Goal: Book appointment/travel/reservation

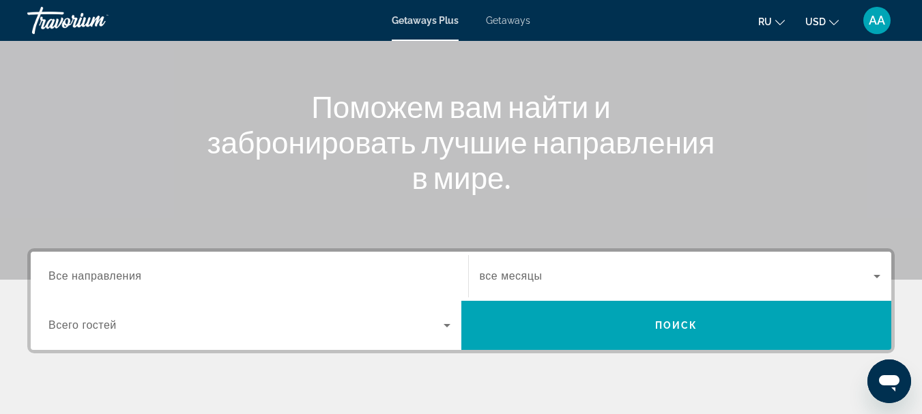
scroll to position [136, 0]
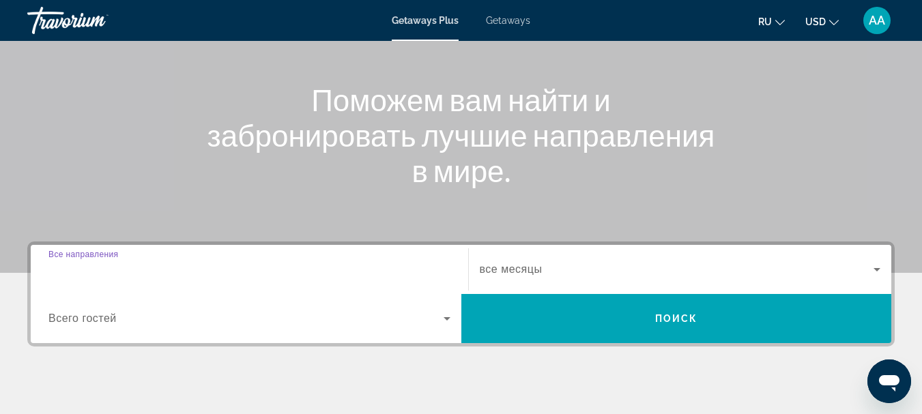
click at [157, 269] on input "Destination Все направления" at bounding box center [249, 270] width 402 height 16
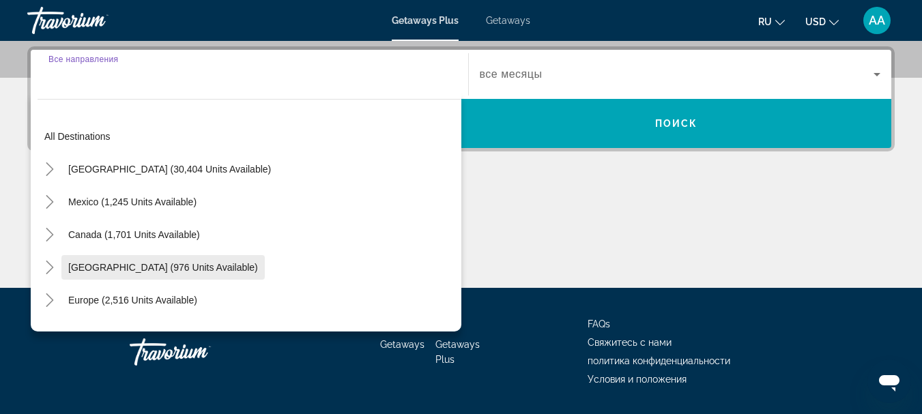
scroll to position [334, 0]
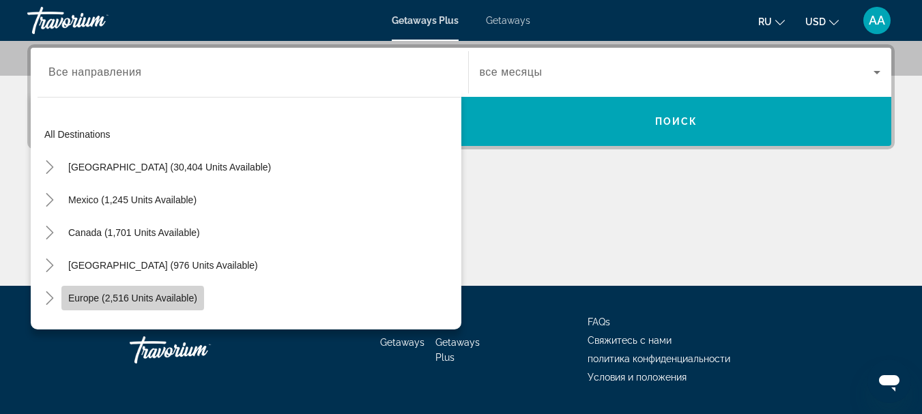
click at [90, 302] on span "Europe (2,516 units available)" at bounding box center [132, 298] width 129 height 11
type input "**********"
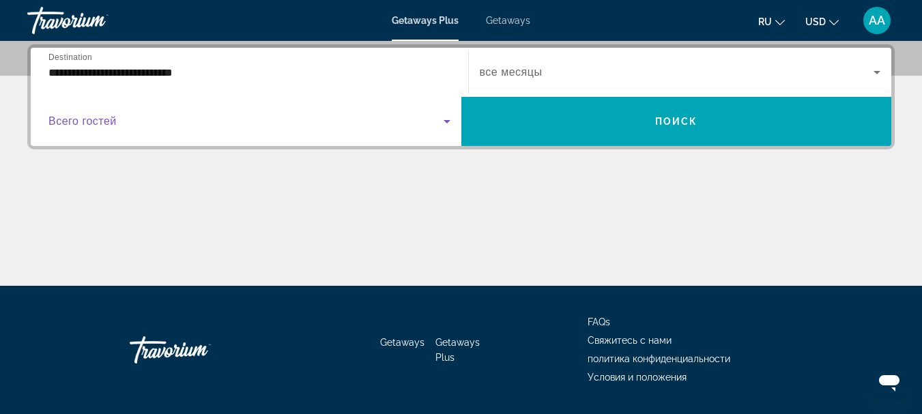
click at [449, 121] on icon "Search widget" at bounding box center [446, 121] width 7 height 3
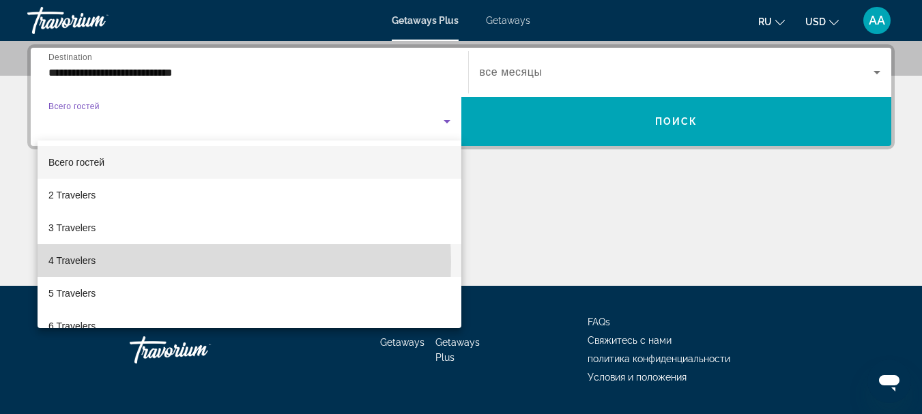
click at [158, 262] on mat-option "4 Travelers" at bounding box center [250, 260] width 424 height 33
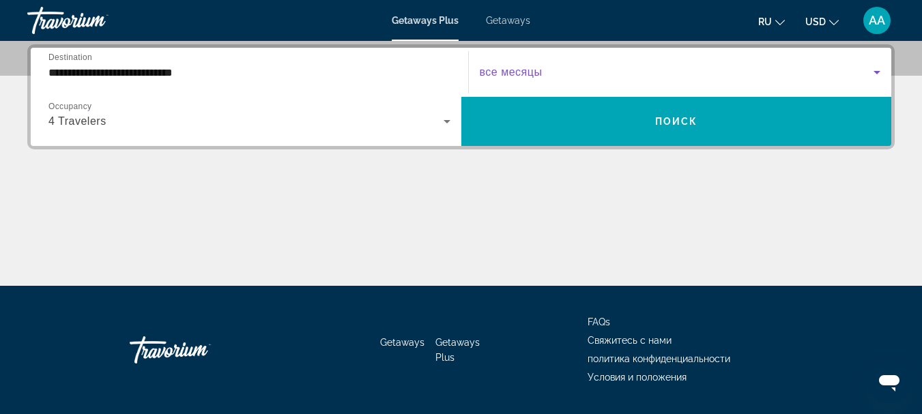
click at [878, 74] on icon "Search widget" at bounding box center [876, 72] width 16 height 16
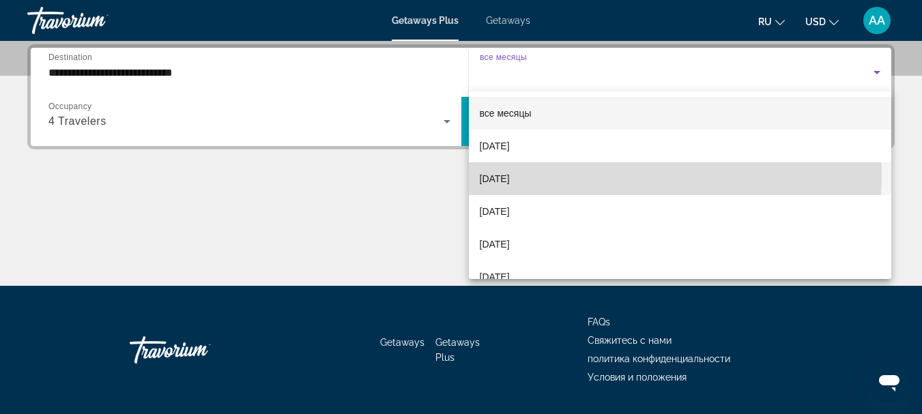
click at [624, 175] on mat-option "[DATE]" at bounding box center [680, 178] width 423 height 33
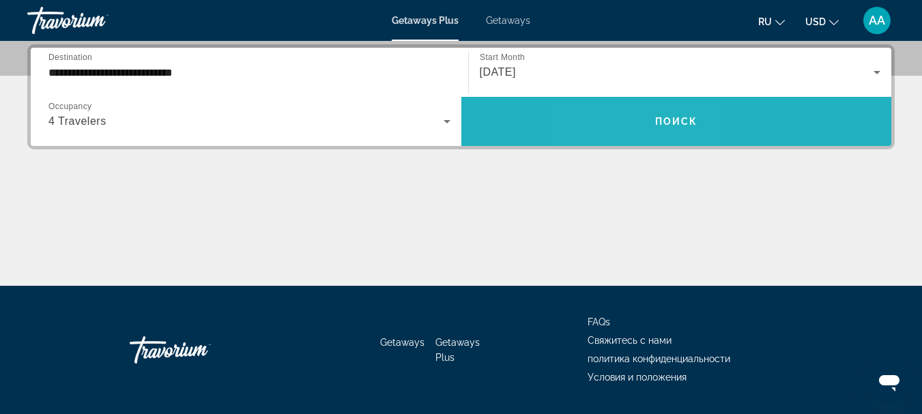
click at [634, 122] on span "Search widget" at bounding box center [676, 121] width 430 height 33
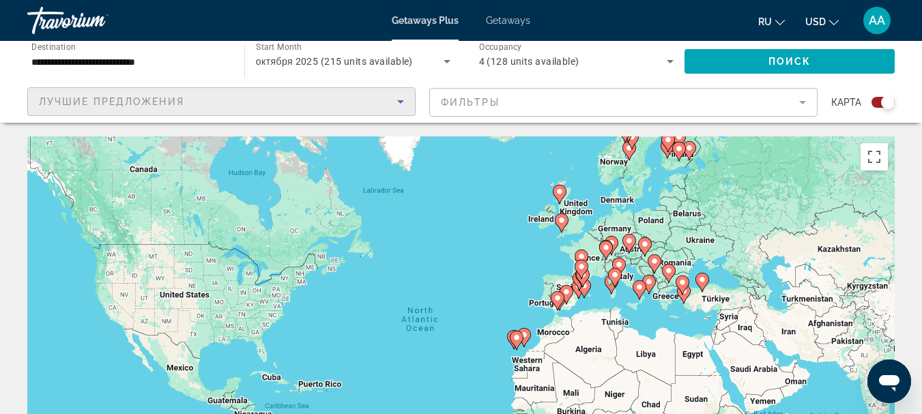
click at [400, 103] on icon "Sort by" at bounding box center [400, 101] width 7 height 3
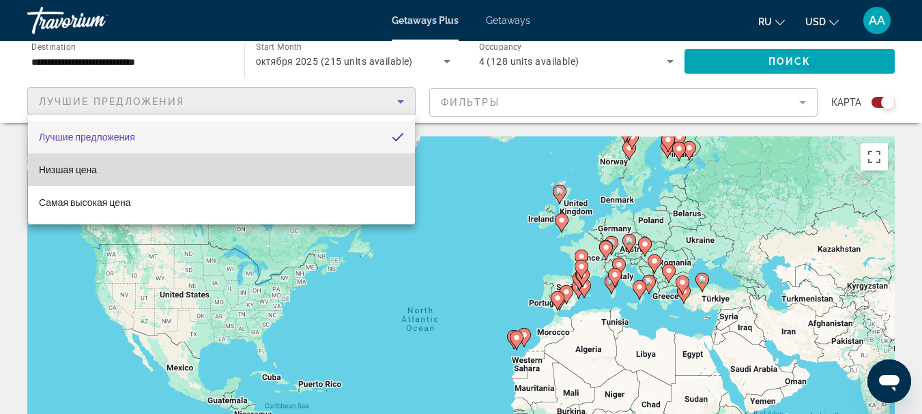
click at [282, 163] on mat-option "Низшая цена" at bounding box center [221, 170] width 387 height 33
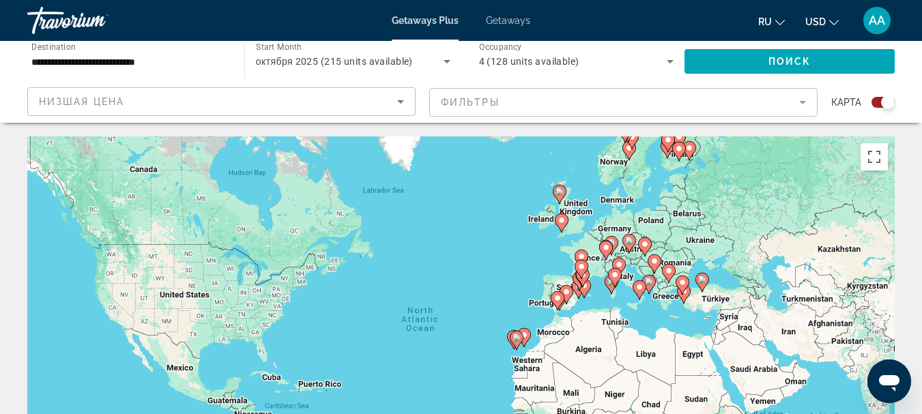
click at [800, 101] on mat-form-field "Фильтры" at bounding box center [623, 102] width 388 height 29
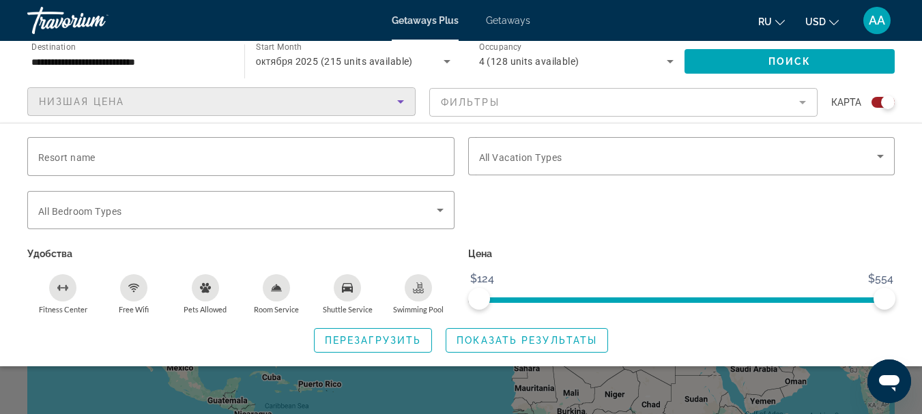
click at [400, 102] on icon "Sort by" at bounding box center [400, 101] width 7 height 3
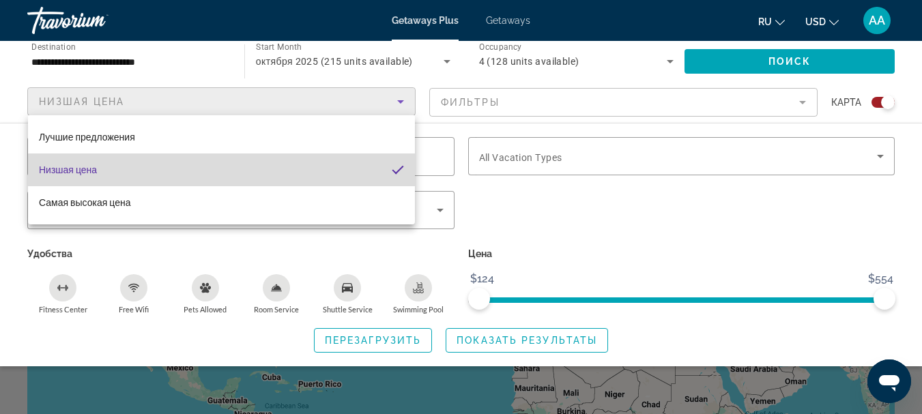
click at [295, 181] on mat-option "Низшая цена" at bounding box center [221, 170] width 387 height 33
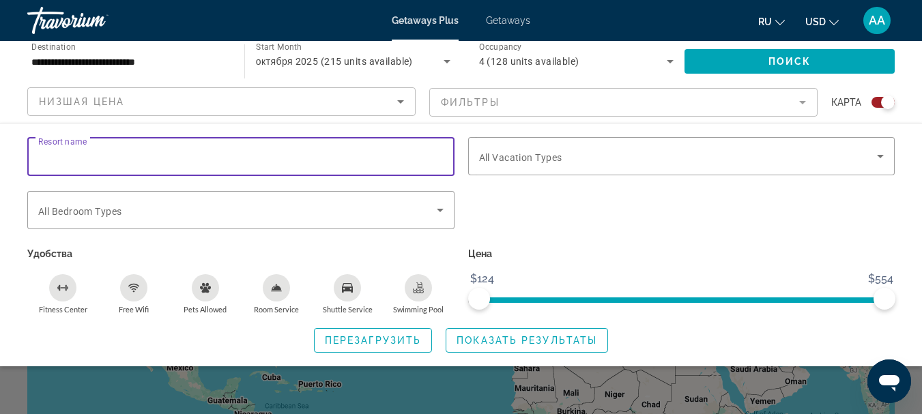
click at [111, 156] on input "Resort name" at bounding box center [240, 157] width 405 height 16
type input "*********"
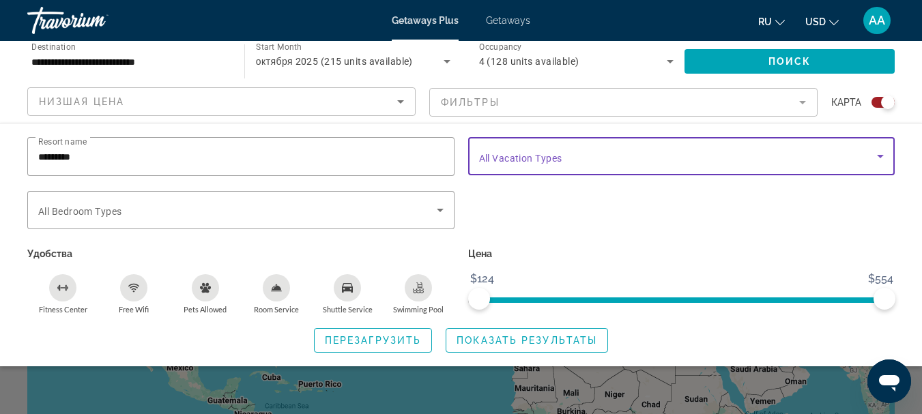
click at [879, 158] on icon "Search widget" at bounding box center [880, 156] width 16 height 16
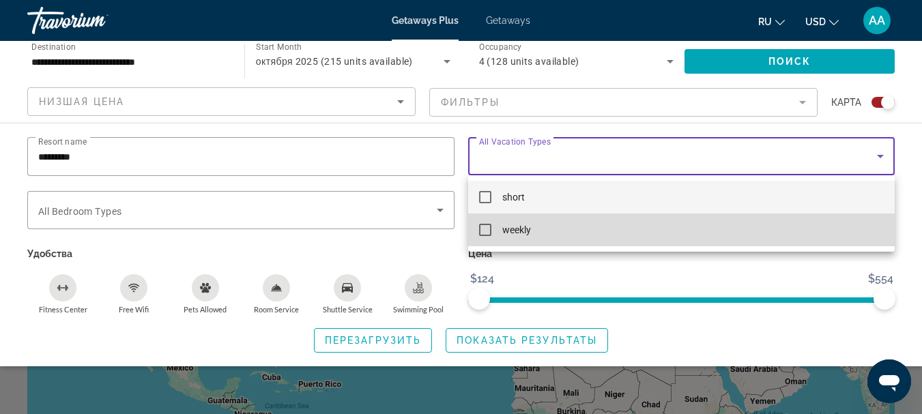
click at [483, 232] on mat-pseudo-checkbox at bounding box center [485, 230] width 12 height 12
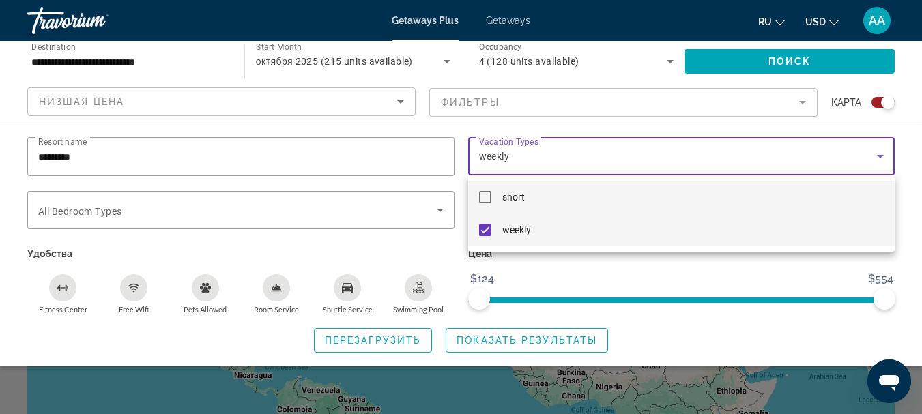
scroll to position [68, 0]
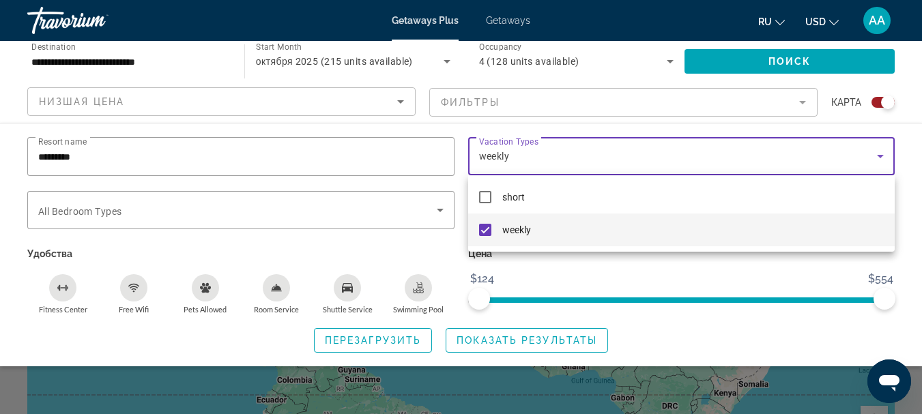
click at [440, 209] on div at bounding box center [461, 207] width 922 height 414
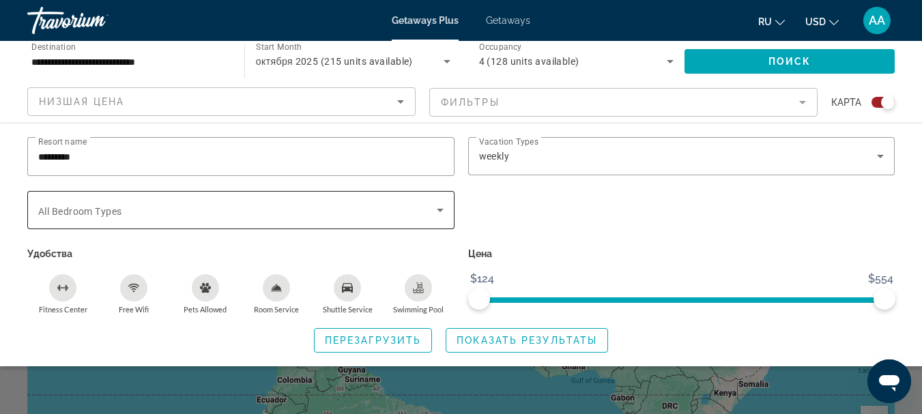
click at [52, 206] on span "All Bedroom Types" at bounding box center [79, 211] width 83 height 11
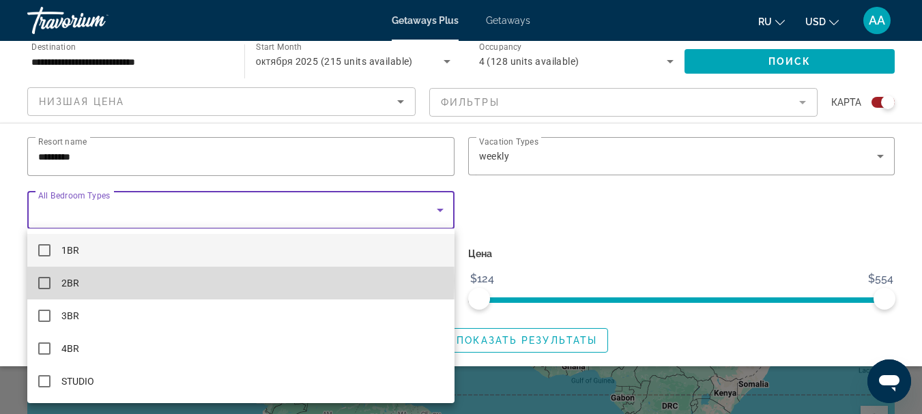
click at [46, 281] on mat-pseudo-checkbox at bounding box center [44, 283] width 12 height 12
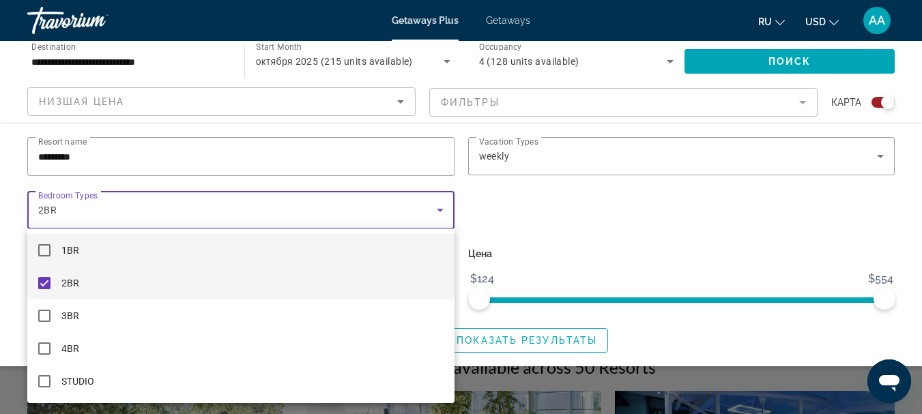
scroll to position [205, 0]
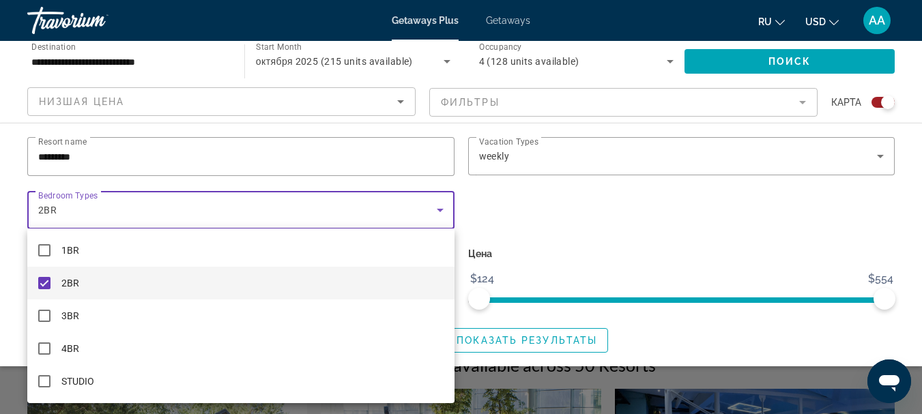
click at [798, 58] on div at bounding box center [461, 207] width 922 height 414
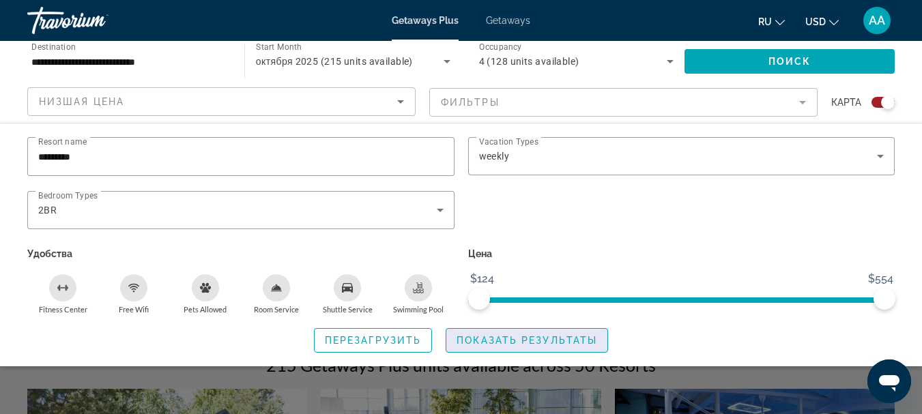
click at [510, 342] on span "Показать результаты" at bounding box center [526, 340] width 141 height 11
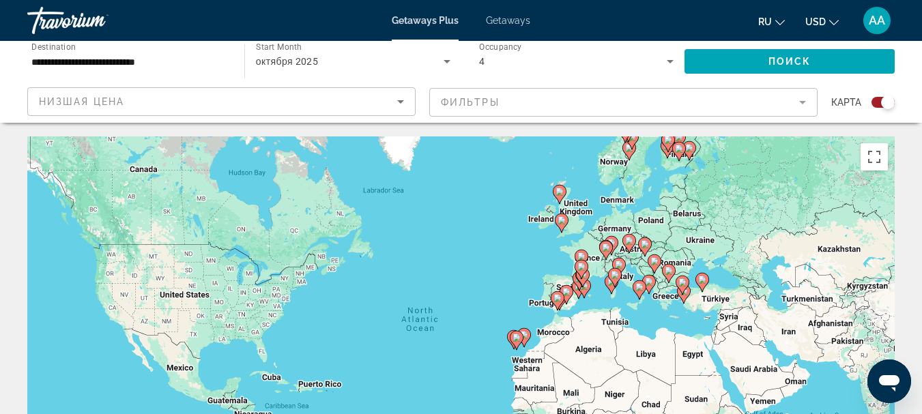
click at [559, 192] on image "Main content" at bounding box center [559, 192] width 8 height 8
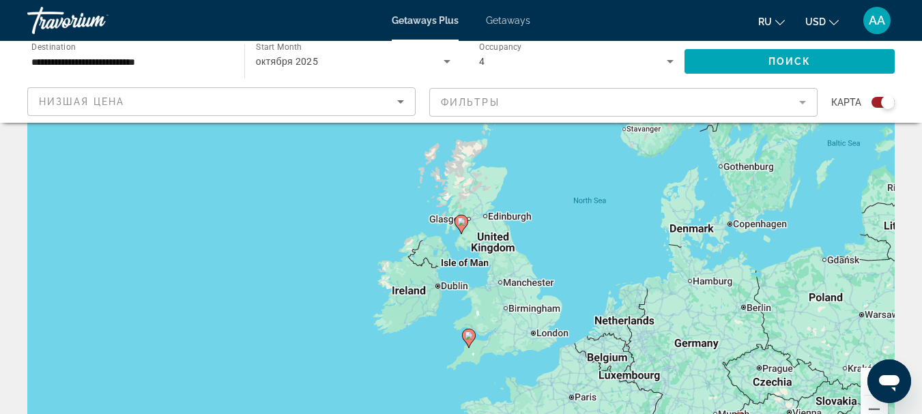
scroll to position [136, 0]
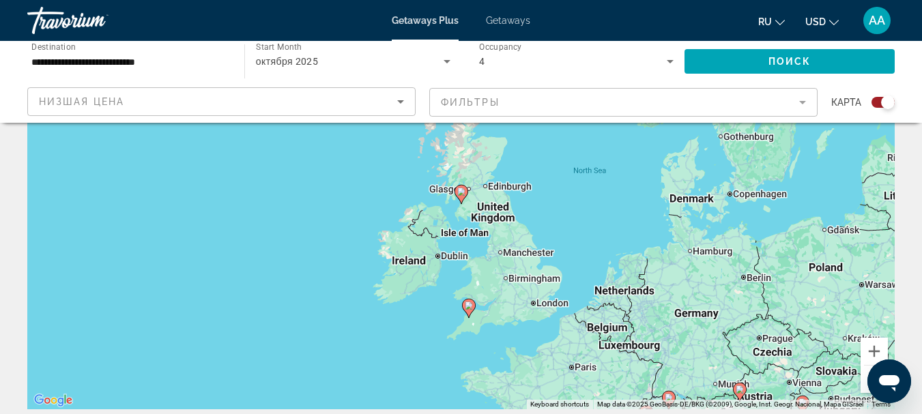
click at [466, 306] on image "Main content" at bounding box center [469, 306] width 8 height 8
type input "**********"
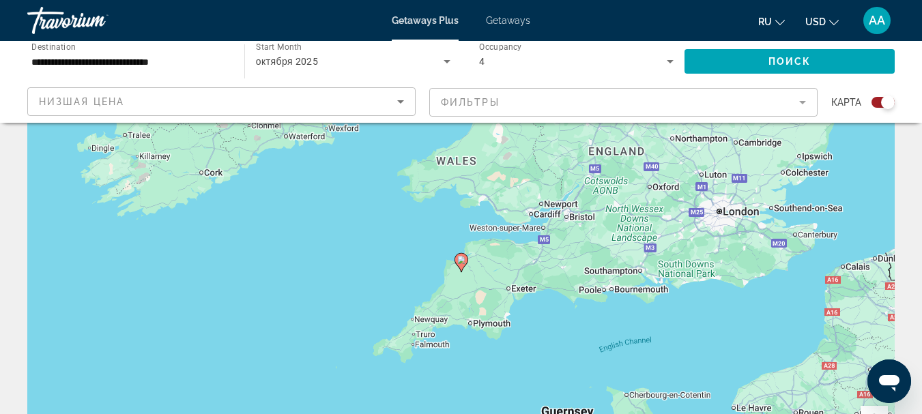
scroll to position [0, 0]
